Goal: Find specific page/section: Find specific page/section

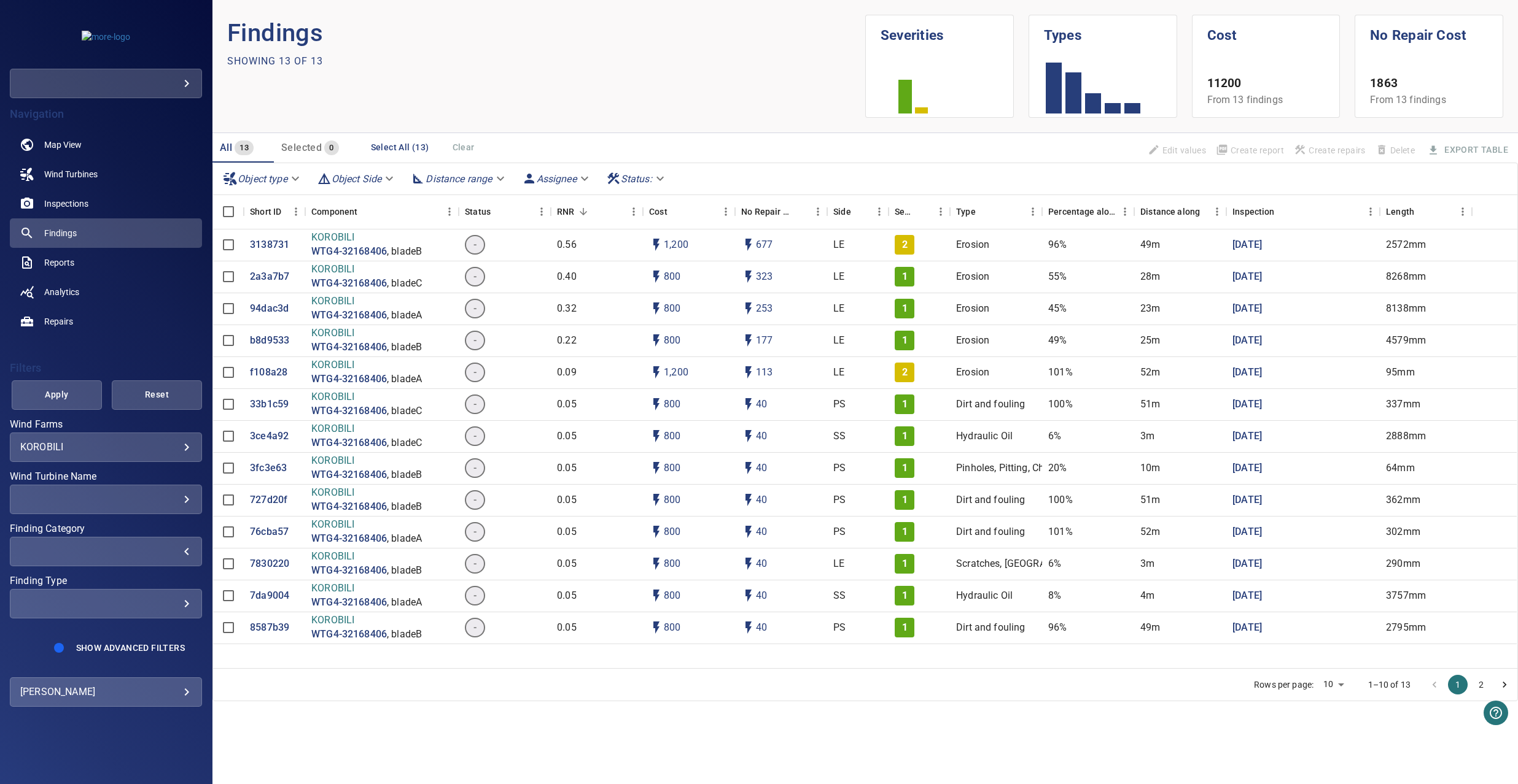
click at [111, 553] on div "​" at bounding box center [105, 551] width 171 height 12
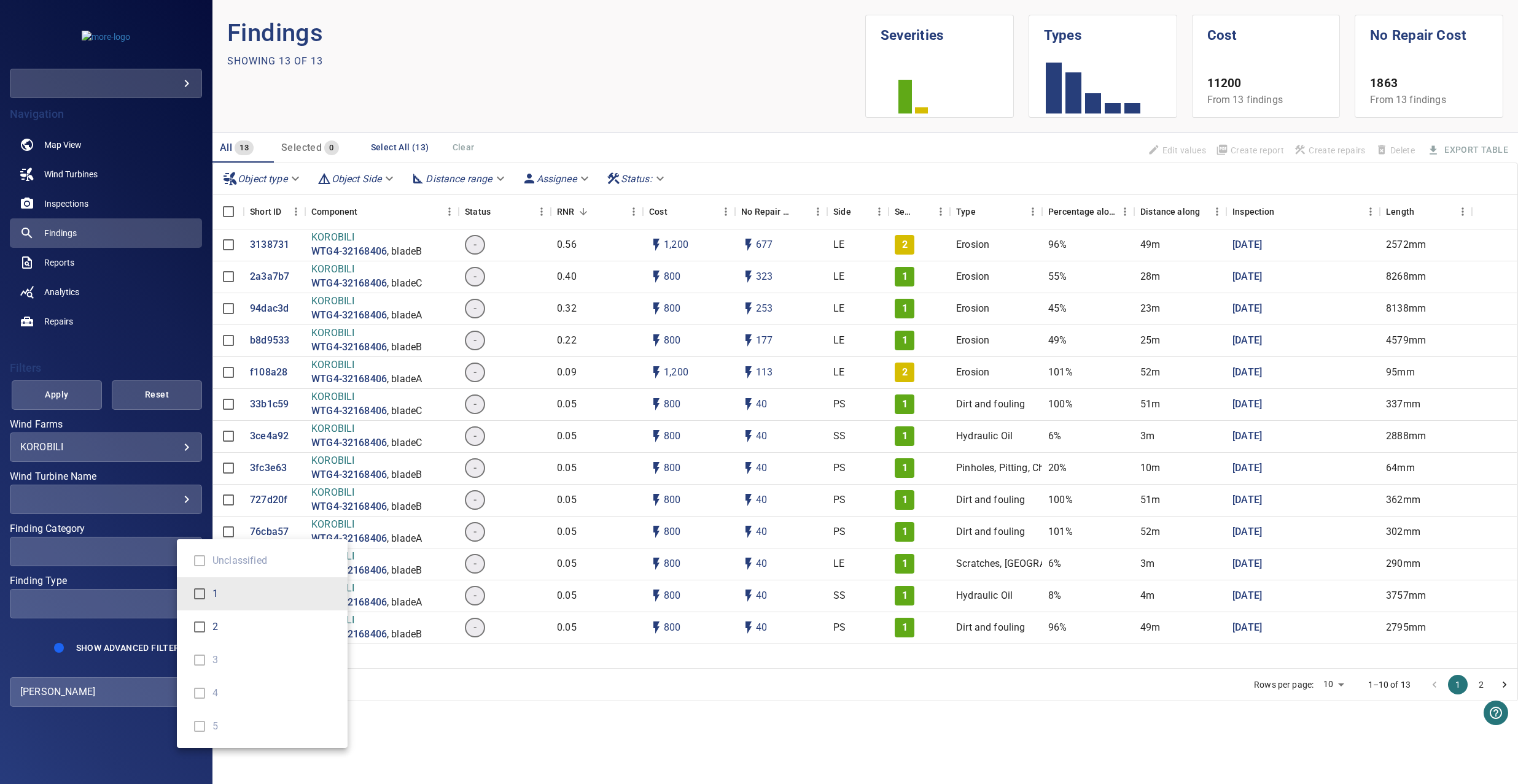
click at [215, 630] on span "2" at bounding box center [275, 627] width 125 height 15
type input "*"
click at [690, 731] on div "Finding Category" at bounding box center [759, 392] width 1518 height 784
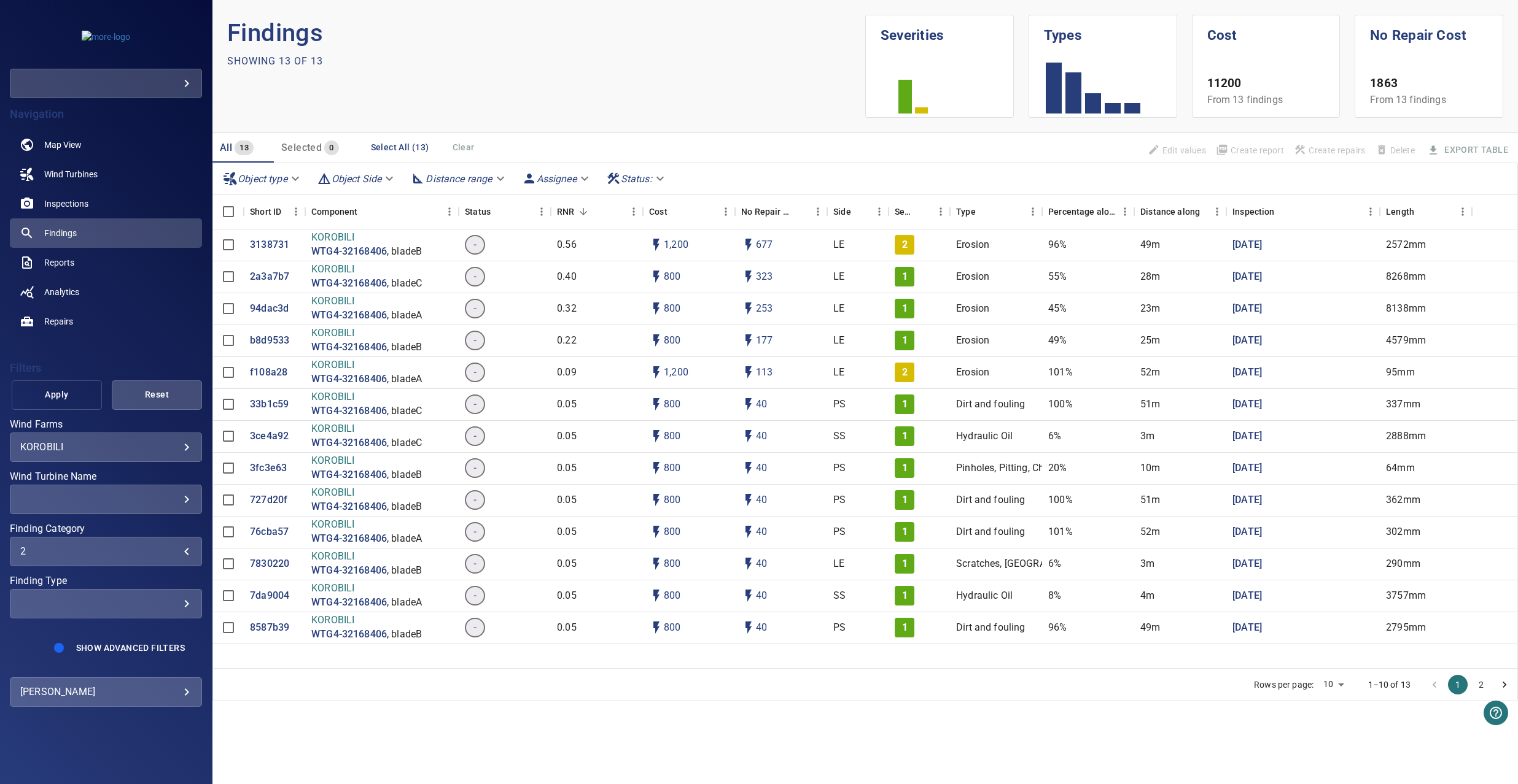
click at [63, 392] on span "Apply" at bounding box center [57, 394] width 60 height 15
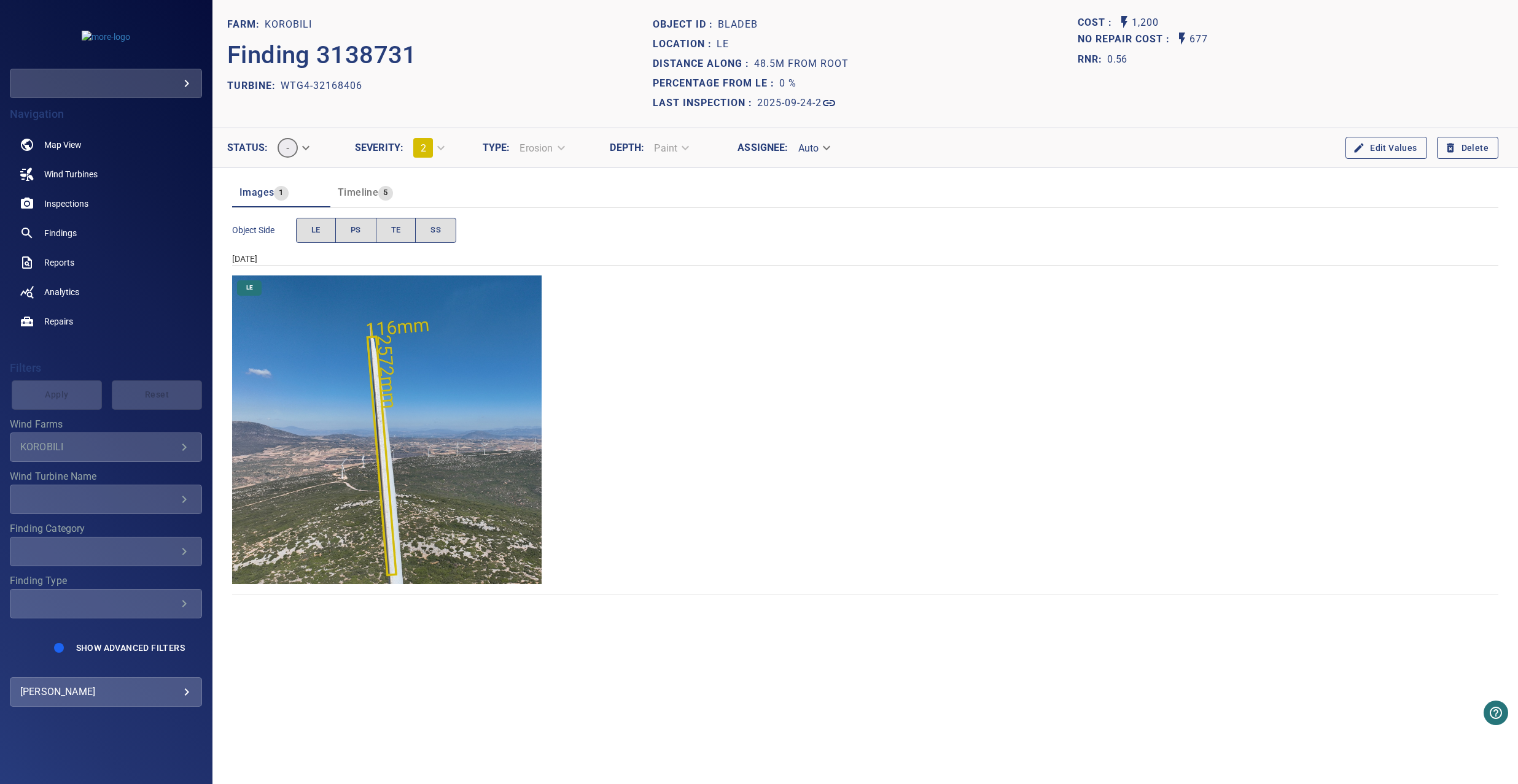
click at [384, 459] on img "KOROBILI/WTG4-32168406/2025-09-24-2/2025-09-24-1/image21wp23.jpg" at bounding box center [386, 430] width 309 height 309
